Goal: Task Accomplishment & Management: Manage account settings

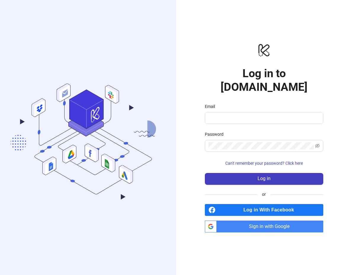
click at [285, 221] on span "Sign in with Google" at bounding box center [271, 227] width 104 height 12
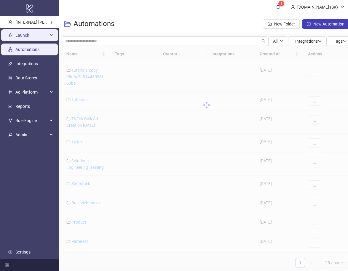
click at [43, 33] on span "Launch" at bounding box center [31, 36] width 33 height 12
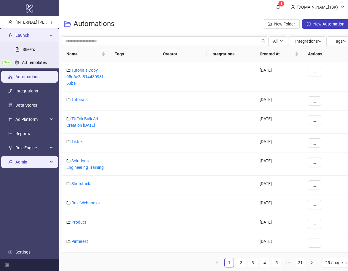
click at [43, 159] on span "Admin" at bounding box center [31, 162] width 33 height 12
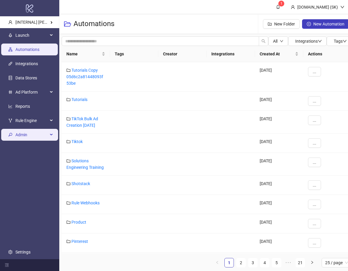
click at [33, 137] on span "Admin" at bounding box center [31, 135] width 33 height 12
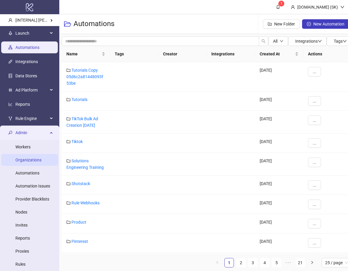
click at [33, 158] on link "Organizations" at bounding box center [28, 160] width 26 height 5
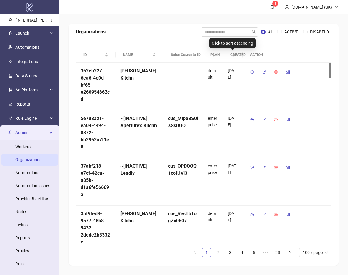
click at [228, 37] on div "Organizations All ACTIVE DISABELD" at bounding box center [203, 32] width 269 height 17
click at [229, 31] on input "search" at bounding box center [224, 31] width 49 height 9
type input "*****"
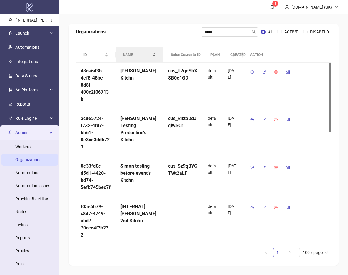
click at [138, 53] on span "NAME" at bounding box center [137, 55] width 28 height 6
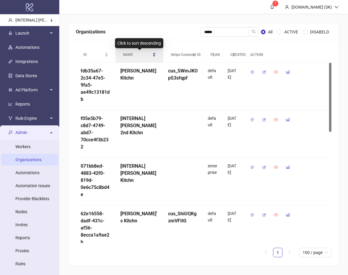
click at [138, 53] on span "NAME" at bounding box center [137, 55] width 28 height 6
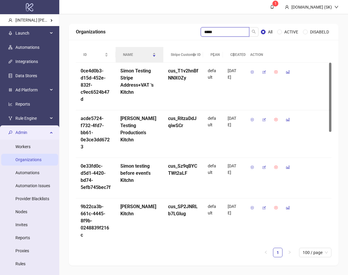
click at [229, 31] on input "*****" at bounding box center [224, 31] width 49 height 9
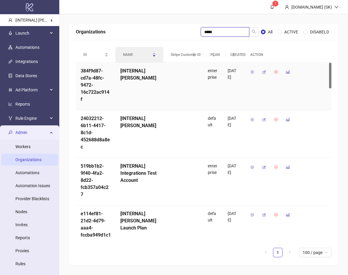
type input "*****"
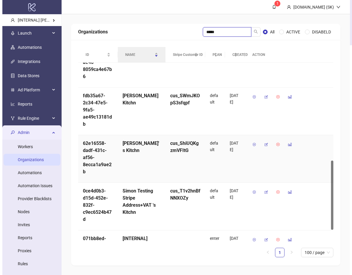
scroll to position [289, 0]
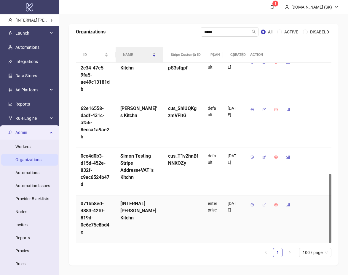
click at [263, 208] on span "button" at bounding box center [264, 205] width 4 height 5
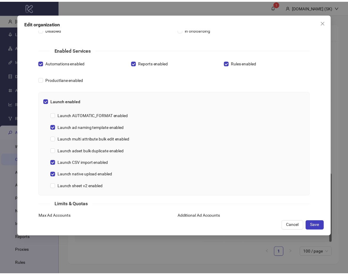
scroll to position [263, 0]
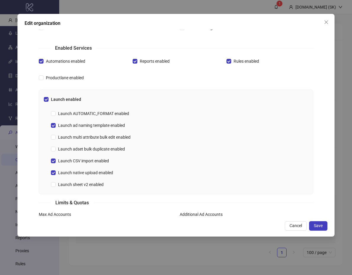
drag, startPoint x: 326, startPoint y: 19, endPoint x: 323, endPoint y: 21, distance: 3.9
click at [326, 19] on button "Close" at bounding box center [326, 21] width 9 height 9
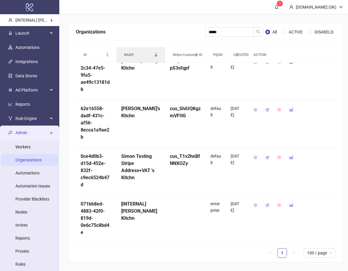
click at [237, 17] on div "Organizations ***** All ACTIVE DISABELD ID NAME Stripe Customer ID PLAN CREATED…" at bounding box center [205, 142] width 293 height 257
click at [39, 132] on span "Admin" at bounding box center [31, 133] width 33 height 12
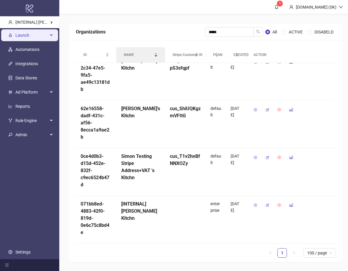
click at [36, 33] on span "Launch" at bounding box center [31, 36] width 33 height 12
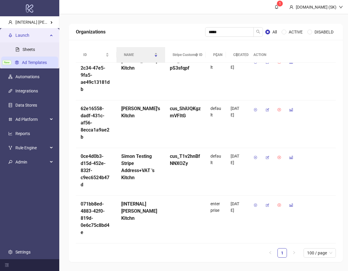
click at [32, 63] on link "Ad Templates" at bounding box center [34, 62] width 25 height 5
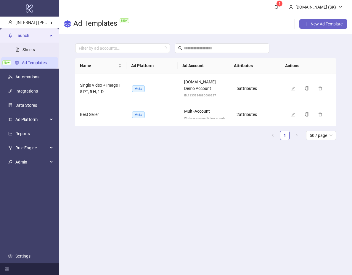
click at [326, 27] on button "New Ad Template" at bounding box center [323, 23] width 48 height 9
click at [318, 88] on icon "delete" at bounding box center [320, 88] width 4 height 4
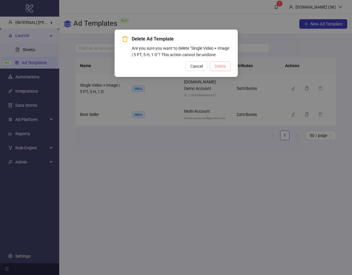
click at [226, 71] on button "Delete" at bounding box center [220, 66] width 21 height 9
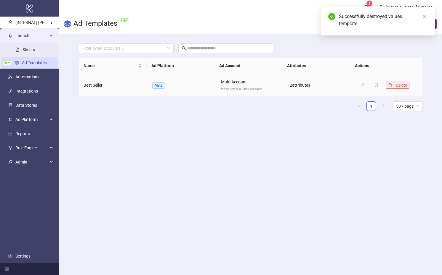
click at [352, 86] on icon "delete" at bounding box center [390, 85] width 4 height 4
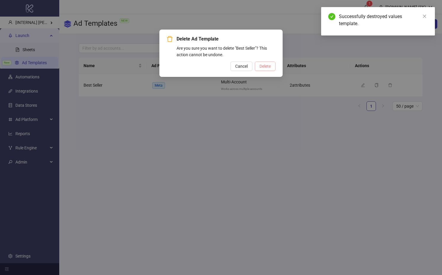
click at [262, 68] on span "Delete" at bounding box center [264, 66] width 11 height 5
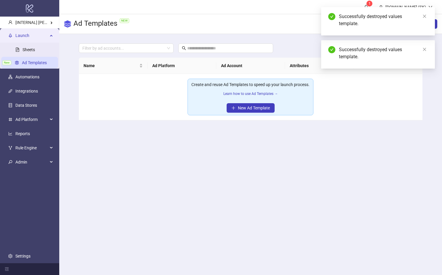
click at [300, 131] on main "1 [DOMAIN_NAME] (SK) Ad Templates NEW New Ad Template Filter by ad accounts... …" at bounding box center [250, 137] width 383 height 275
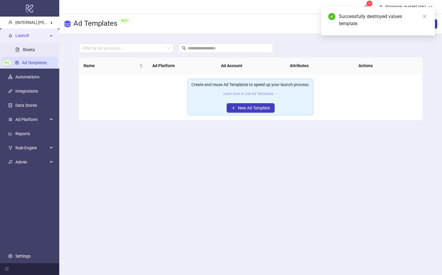
click at [267, 93] on link "Learn how to use Ad Templates →" at bounding box center [250, 94] width 54 height 4
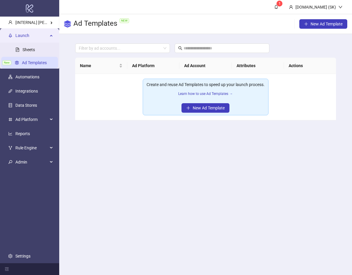
click at [185, 147] on main "1 [DOMAIN_NAME] (SK) Ad Templates NEW New Ad Template Filter by ad accounts... …" at bounding box center [205, 137] width 293 height 275
click at [182, 141] on main "1 [DOMAIN_NAME] (SK) Ad Templates NEW New Ad Template Filter by ad accounts... …" at bounding box center [205, 137] width 293 height 275
click at [99, 168] on main "1 [DOMAIN_NAME] (SK) Ad Templates NEW New Ad Template Filter by ad accounts... …" at bounding box center [205, 137] width 293 height 275
click at [175, 167] on main "1 [DOMAIN_NAME] (SK) Ad Templates NEW New Ad Template Filter by ad accounts... …" at bounding box center [205, 137] width 293 height 275
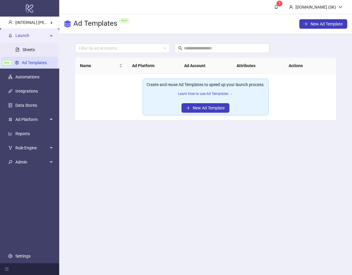
click at [161, 142] on main "1 [DOMAIN_NAME] (SK) Ad Templates NEW New Ad Template Filter by ad accounts... …" at bounding box center [205, 137] width 293 height 275
click at [217, 110] on span "New Ad Template" at bounding box center [209, 108] width 32 height 5
click at [243, 178] on main "1 [DOMAIN_NAME] (SK) Ad Templates NEW New Ad Template Filter by ad accounts... …" at bounding box center [205, 137] width 293 height 275
drag, startPoint x: 242, startPoint y: 178, endPoint x: 238, endPoint y: 171, distance: 8.1
click at [236, 164] on main "1 [DOMAIN_NAME] (SK) Ad Templates NEW New Ad Template Filter by ad accounts... …" at bounding box center [205, 137] width 293 height 275
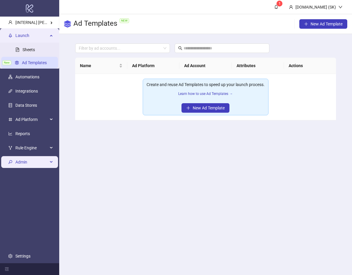
click at [34, 166] on span "Admin" at bounding box center [31, 162] width 33 height 12
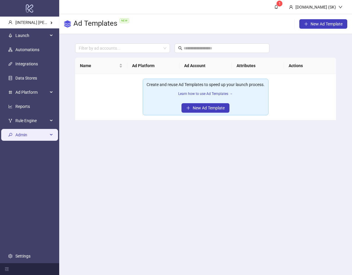
click at [38, 136] on span "Admin" at bounding box center [31, 135] width 33 height 12
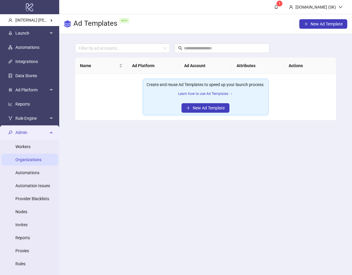
click at [33, 161] on link "Organizations" at bounding box center [28, 160] width 26 height 5
